Goal: Task Accomplishment & Management: Manage account settings

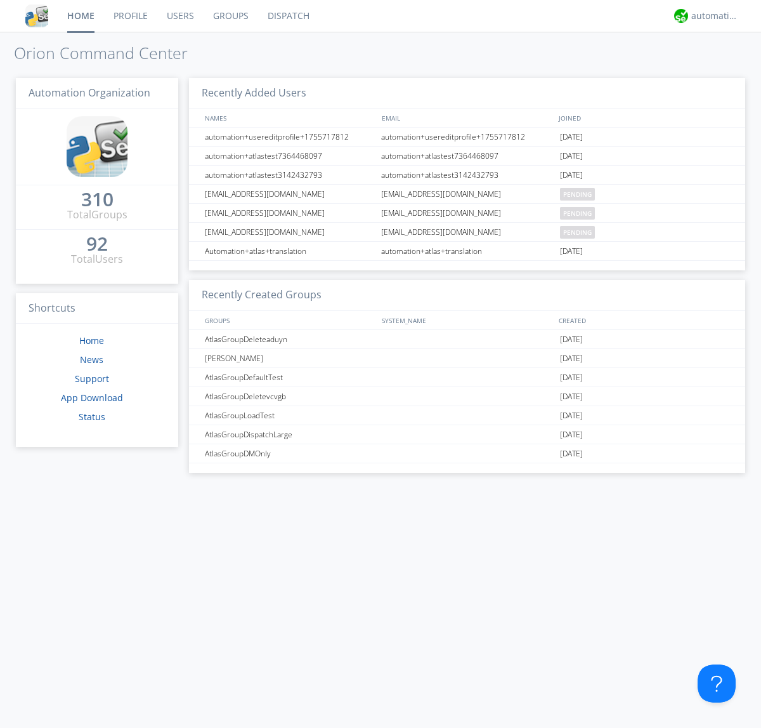
click at [180, 16] on link "Users" at bounding box center [180, 16] width 46 height 32
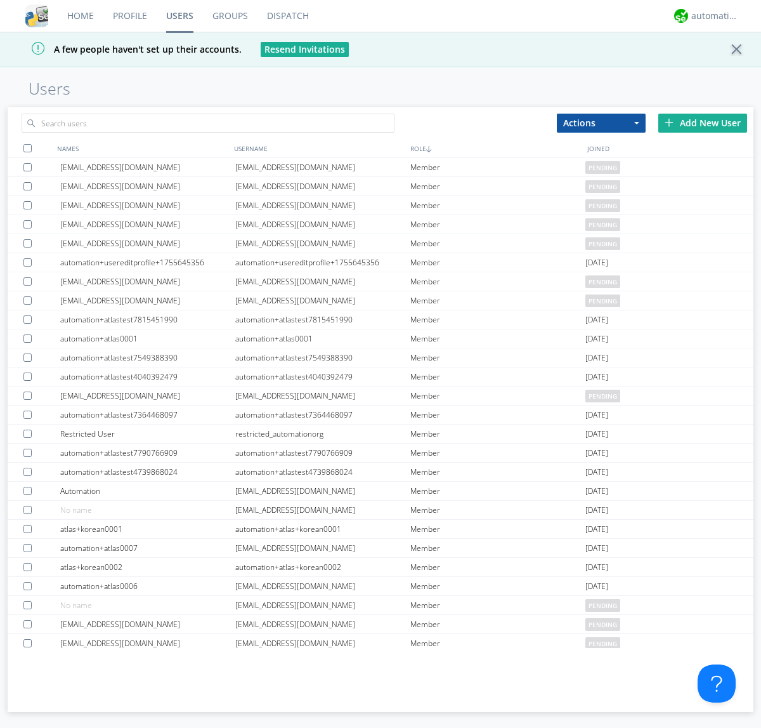
click at [703, 122] on div "Add New User" at bounding box center [702, 123] width 89 height 19
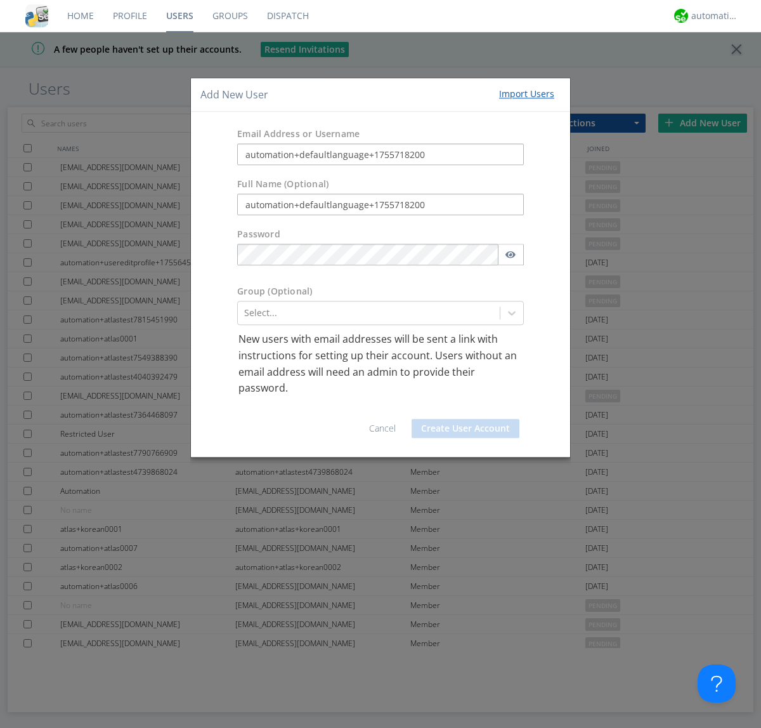
type input "automation+defaultlanguage+1755718200"
click at [466, 428] on button "Create User Account" at bounding box center [466, 428] width 108 height 19
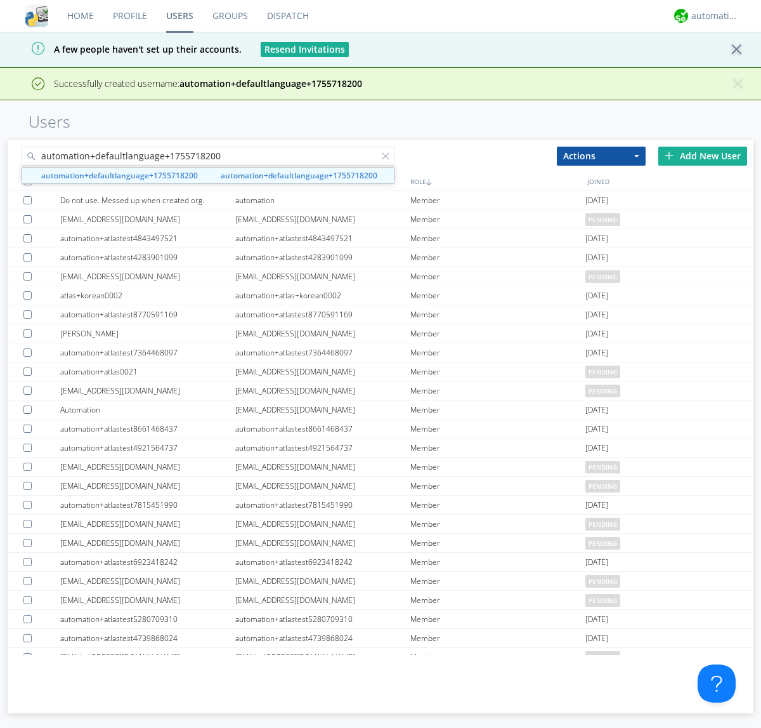
type input "automation+defaultlanguage+1755718200"
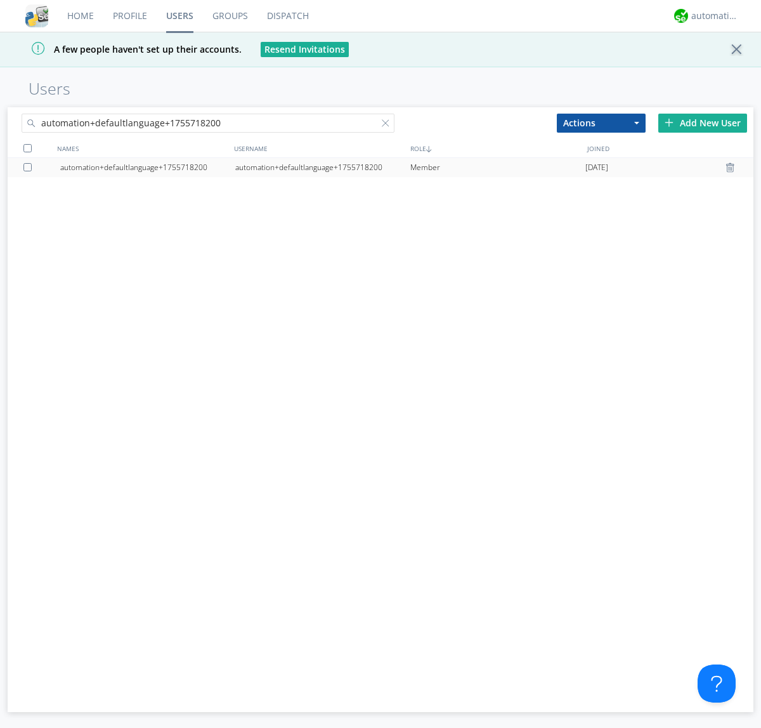
click at [322, 167] on div "automation+defaultlanguage+1755718200" at bounding box center [322, 167] width 175 height 19
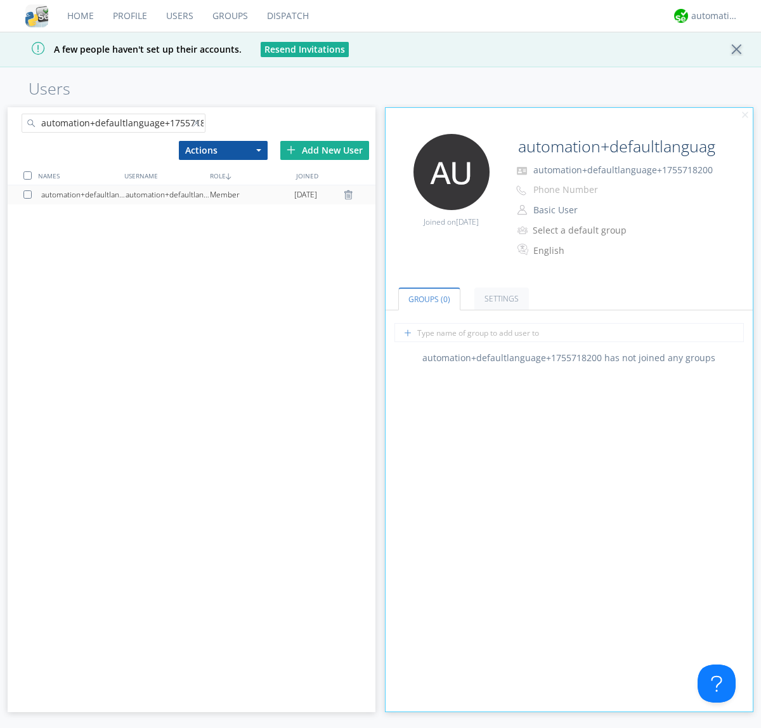
click at [199, 125] on div at bounding box center [199, 125] width 13 height 13
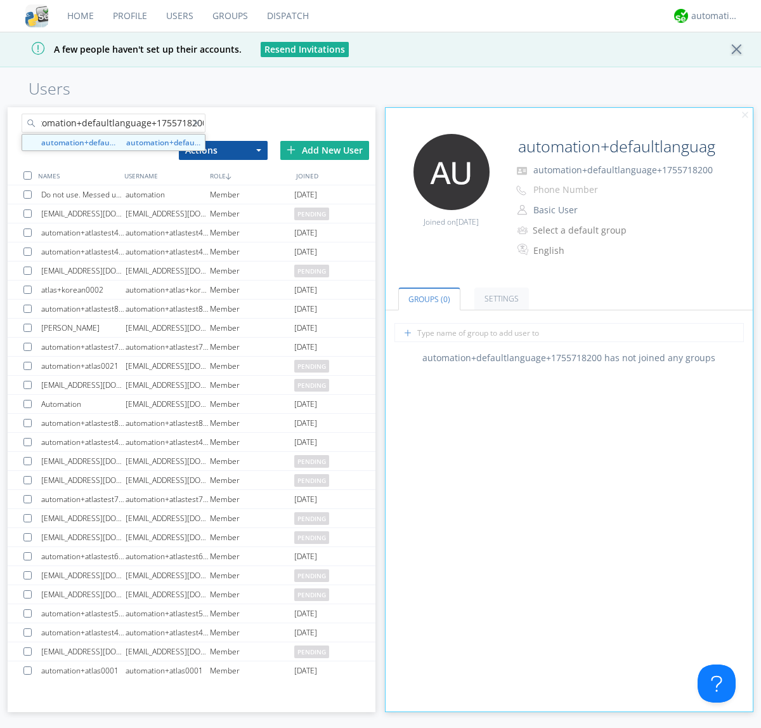
type input "automation+defaultlanguage+1755718200"
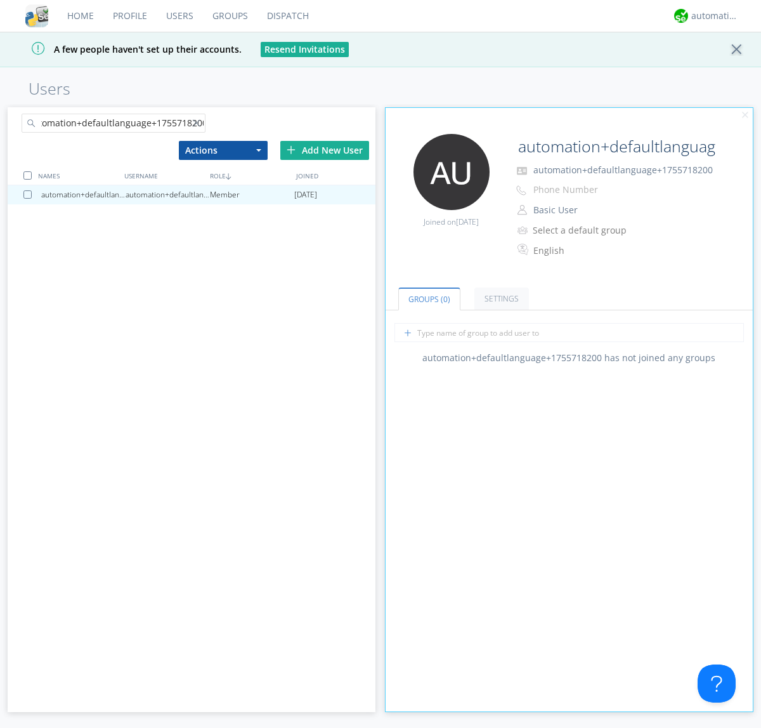
scroll to position [0, 0]
click at [30, 194] on div at bounding box center [29, 194] width 13 height 8
click at [223, 150] on button "Actions" at bounding box center [223, 150] width 89 height 19
click at [0, 0] on link "Delete User" at bounding box center [0, 0] width 0 height 0
